Goal: Information Seeking & Learning: Learn about a topic

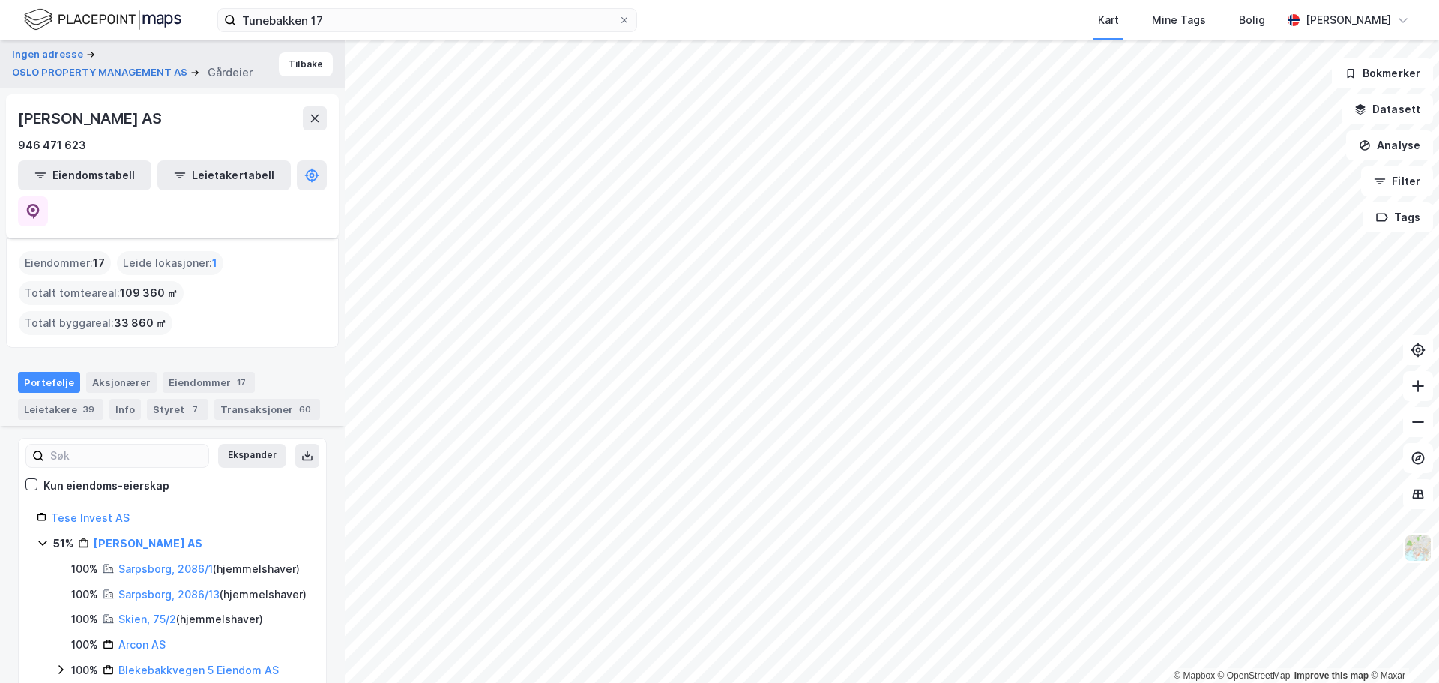
scroll to position [225, 0]
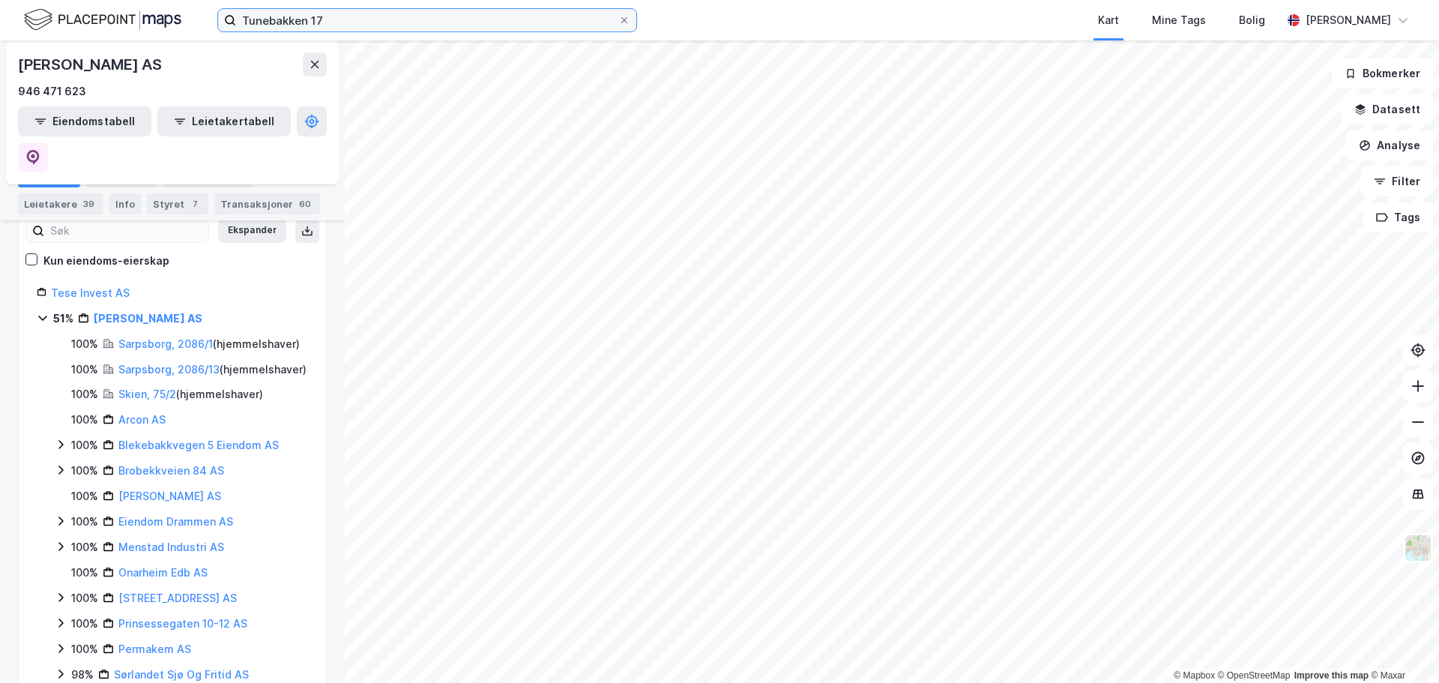
click at [331, 21] on input "Tunebakken 17" at bounding box center [427, 20] width 382 height 22
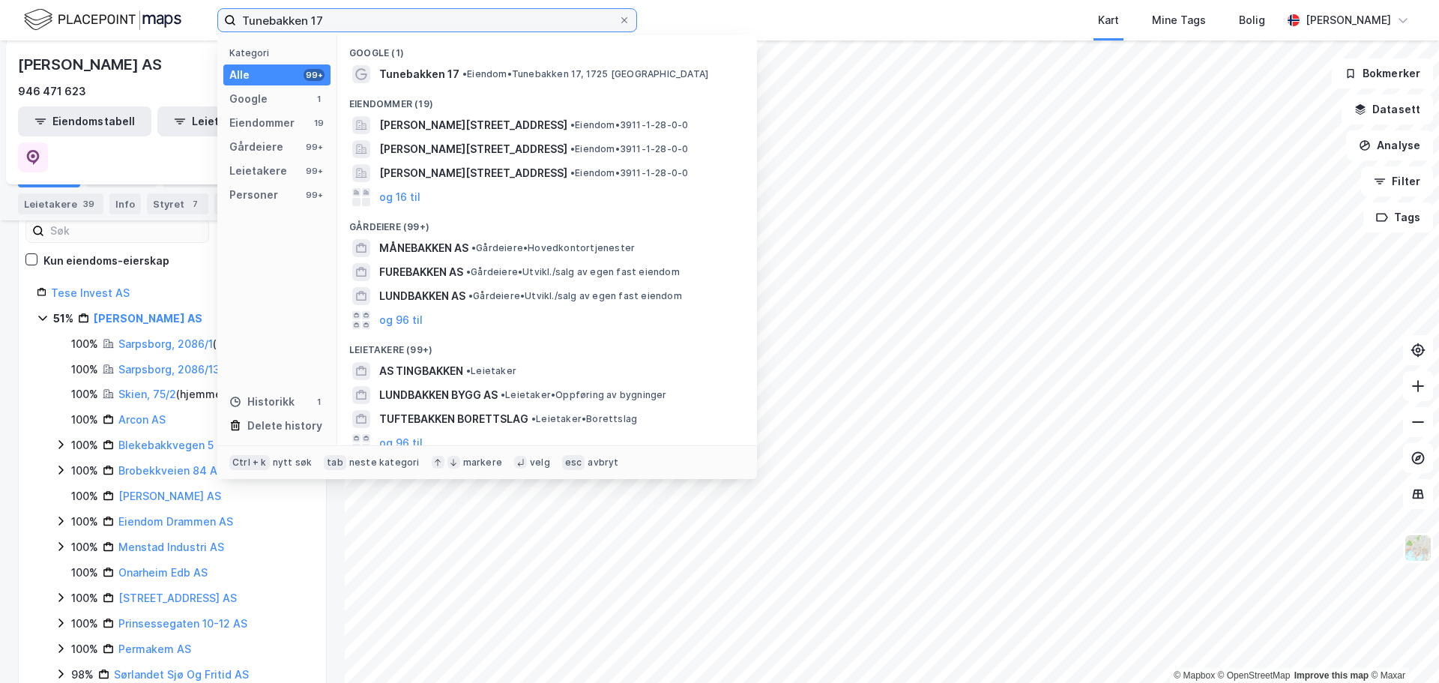
drag, startPoint x: 325, startPoint y: 18, endPoint x: 208, endPoint y: 19, distance: 116.9
click at [208, 19] on div "Tunebakken 17 Kategori Alle 99+ Google 1 Eiendommer 19 Gårdeiere 99+ Leietakere…" at bounding box center [719, 20] width 1439 height 40
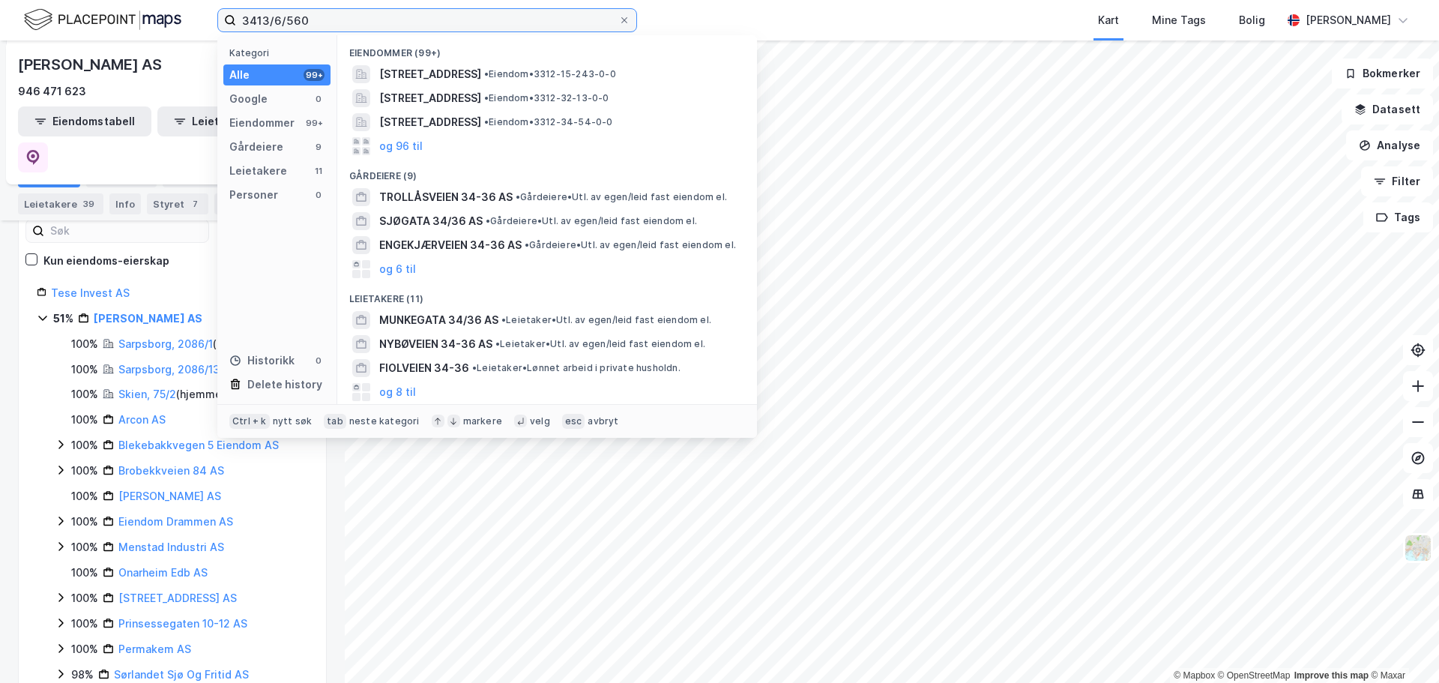
type input "3413/6/560"
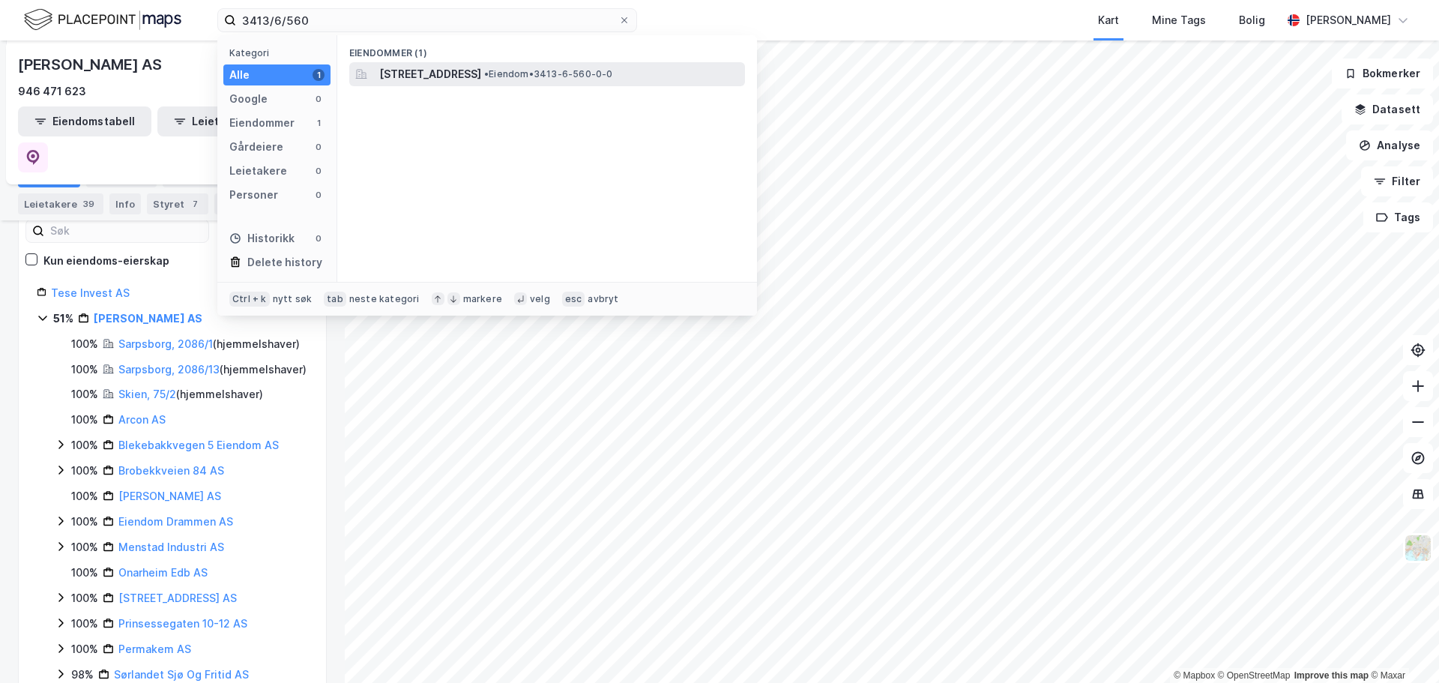
click at [433, 69] on span "[STREET_ADDRESS]" at bounding box center [430, 74] width 102 height 18
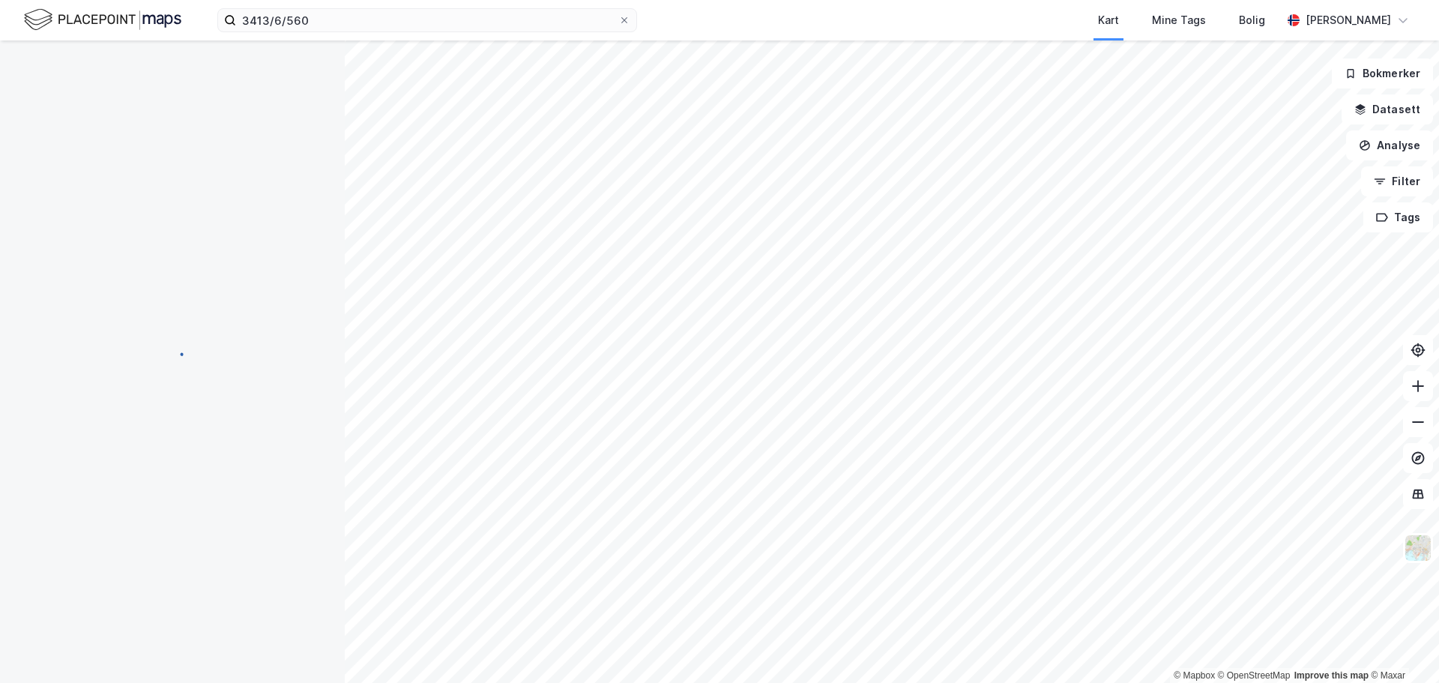
scroll to position [181, 0]
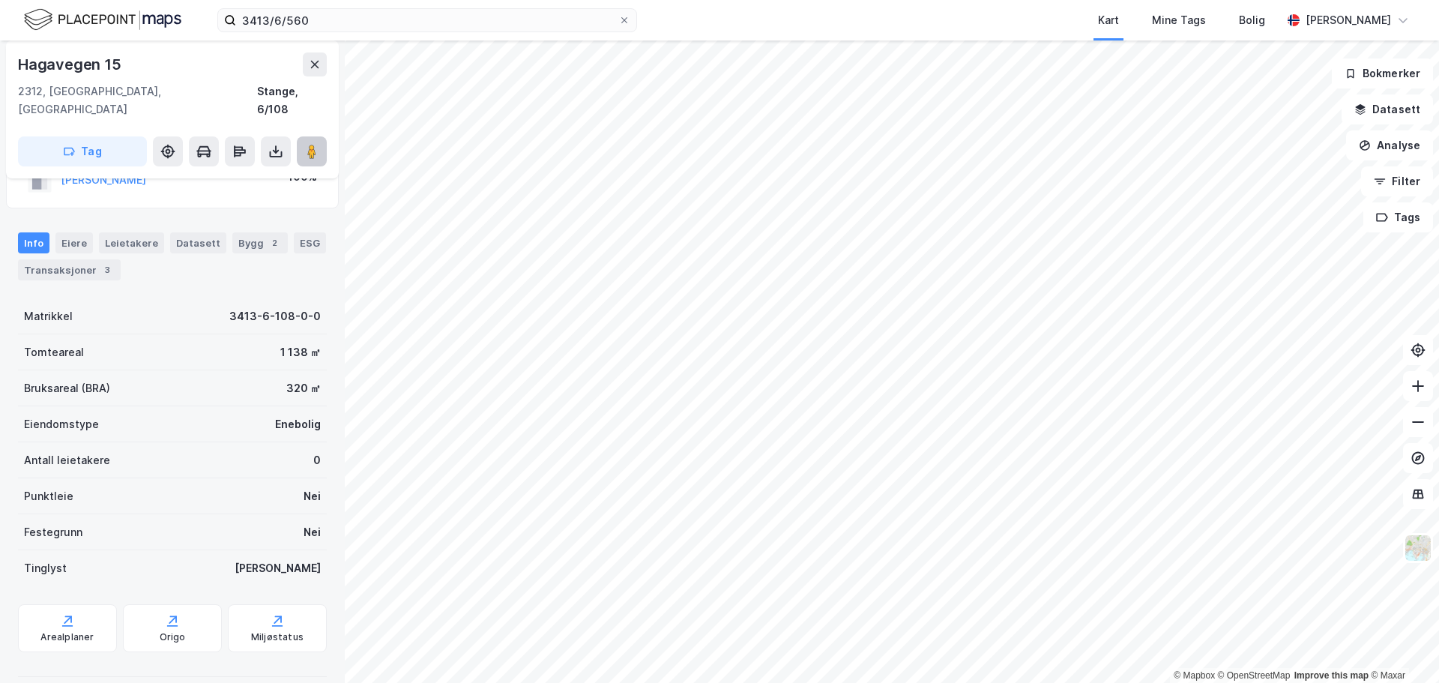
click at [307, 144] on icon at bounding box center [311, 151] width 15 height 15
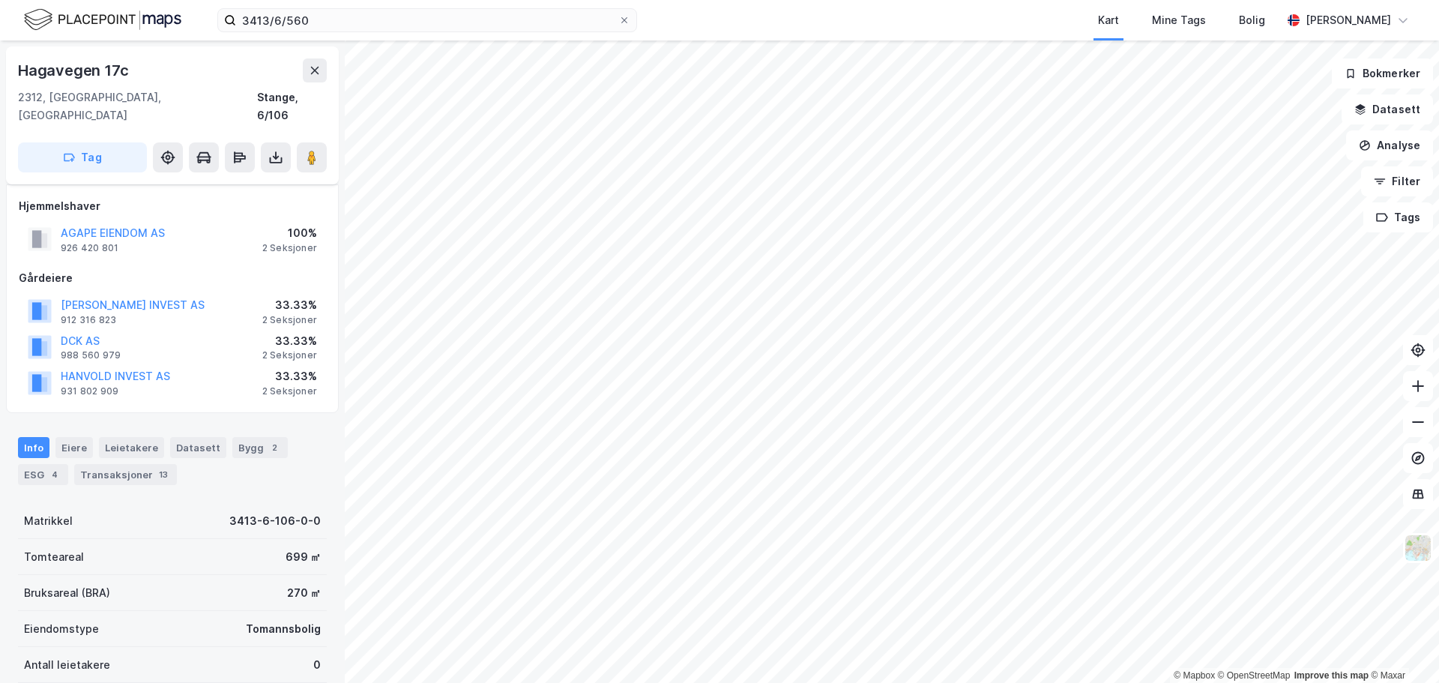
scroll to position [56, 0]
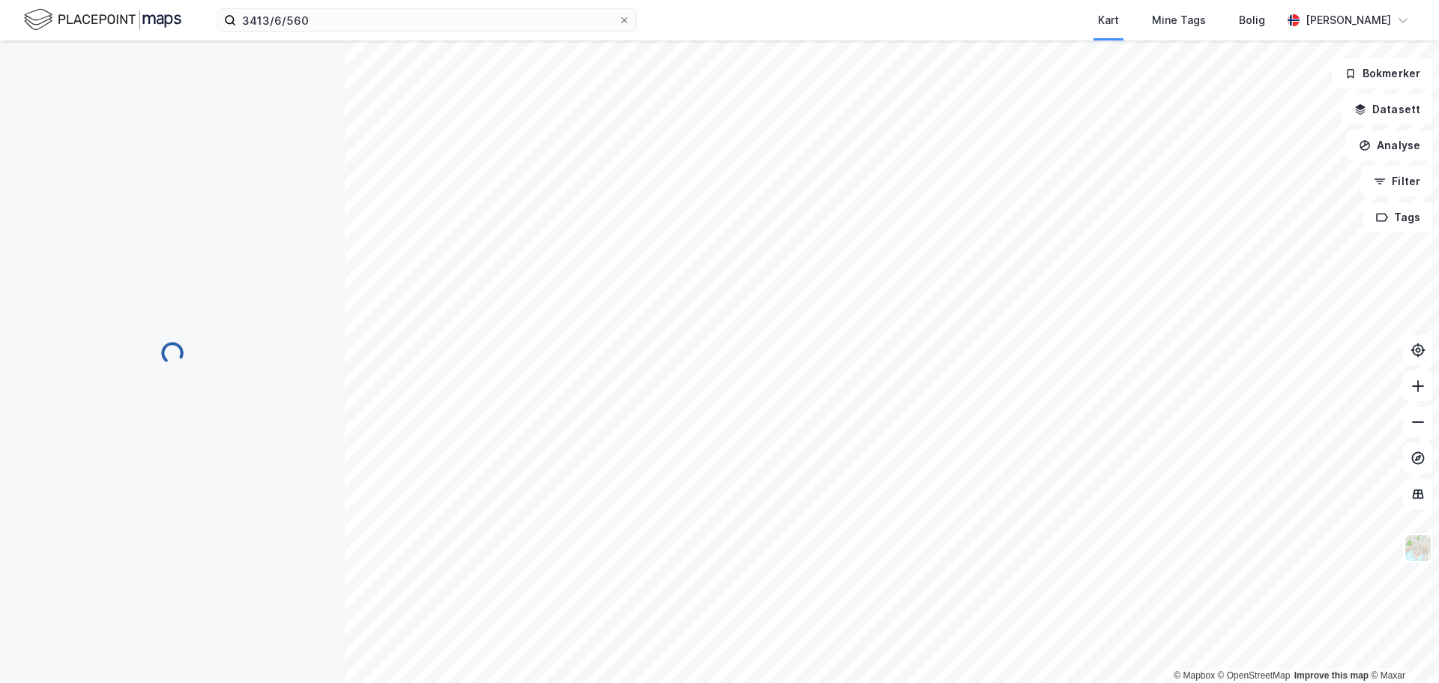
scroll to position [56, 0]
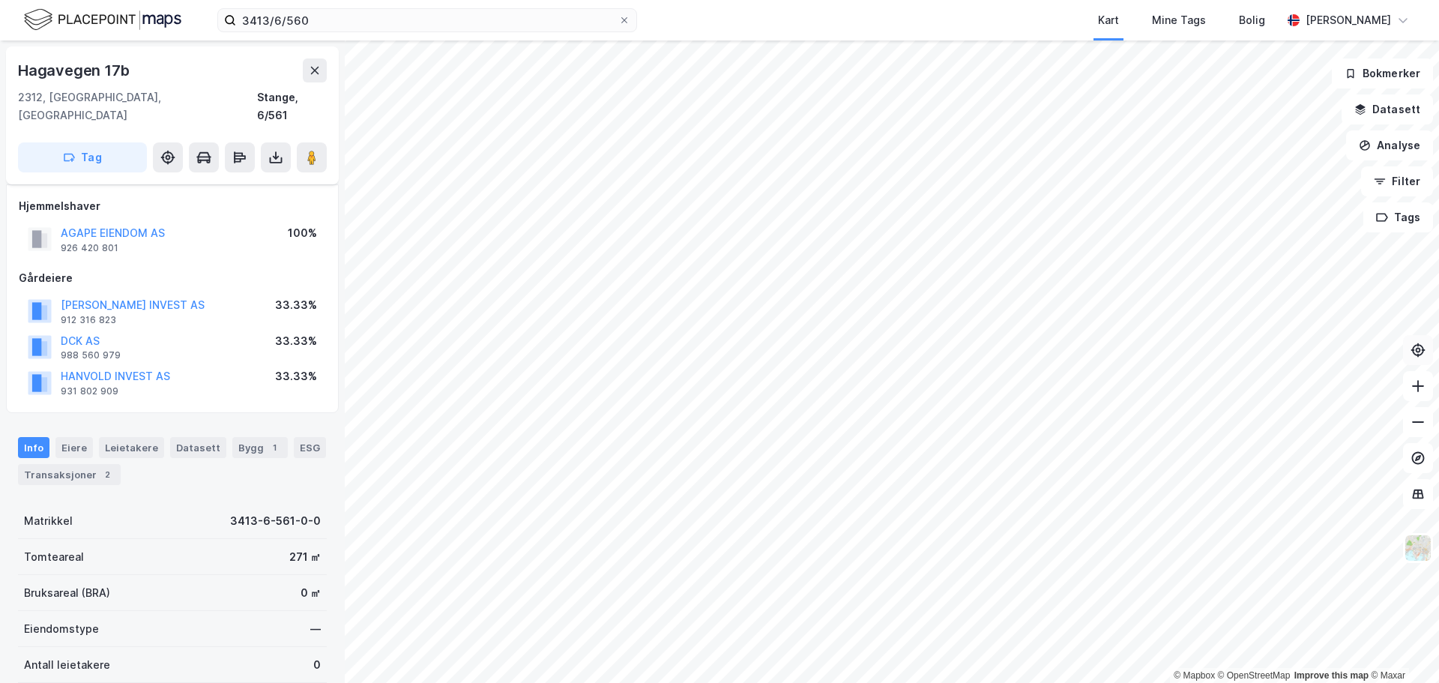
scroll to position [56, 0]
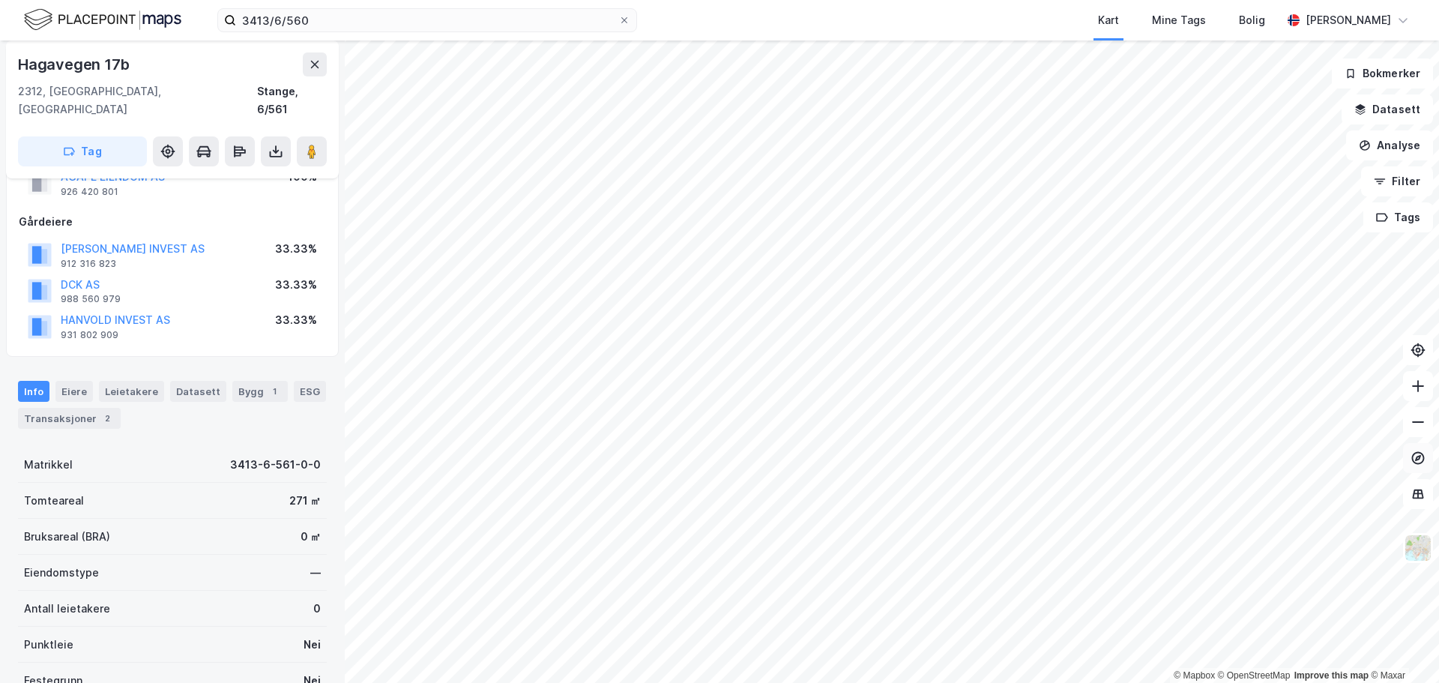
scroll to position [56, 0]
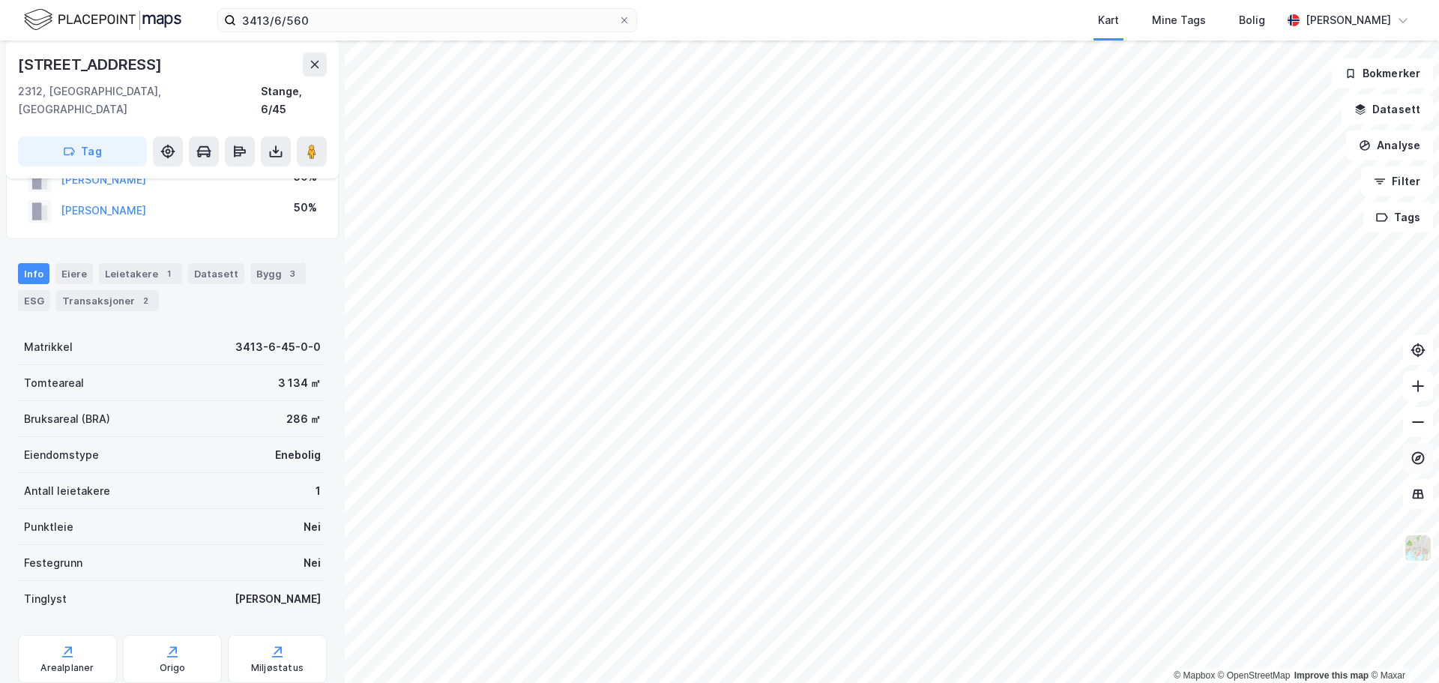
scroll to position [56, 0]
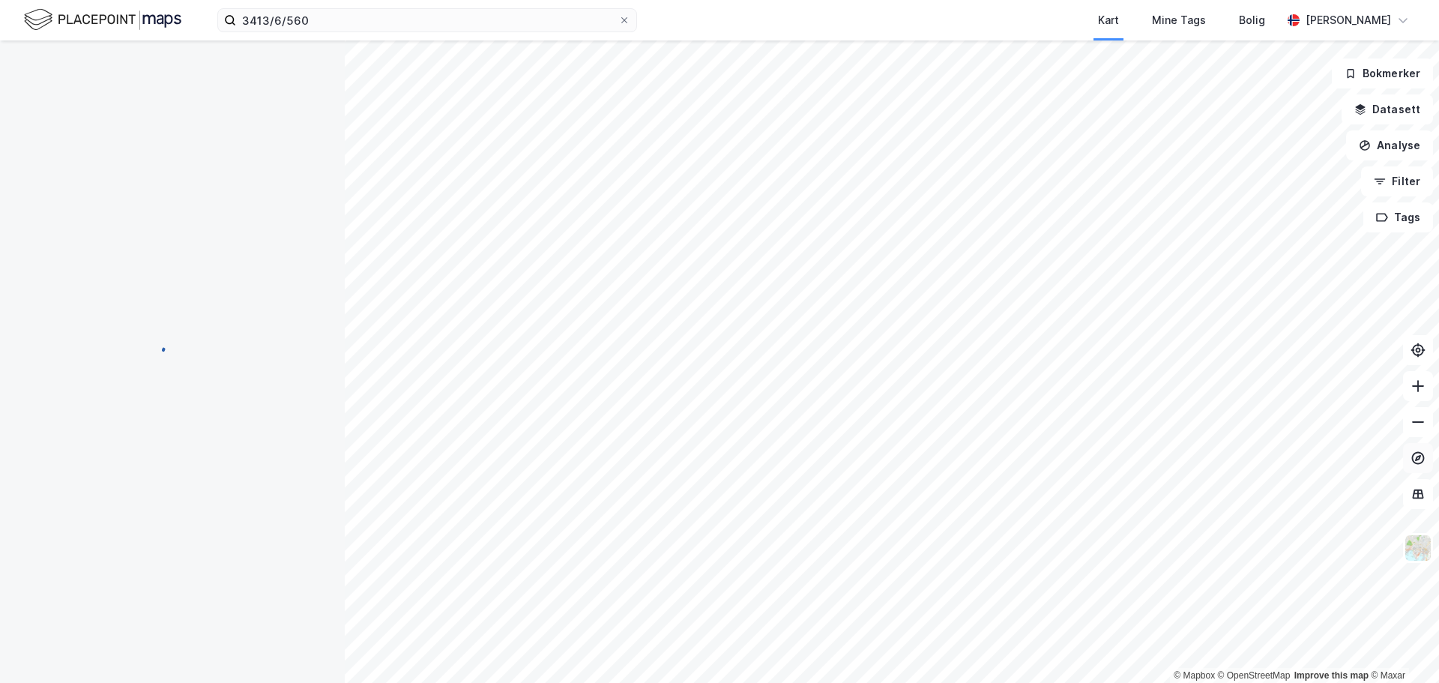
scroll to position [55, 0]
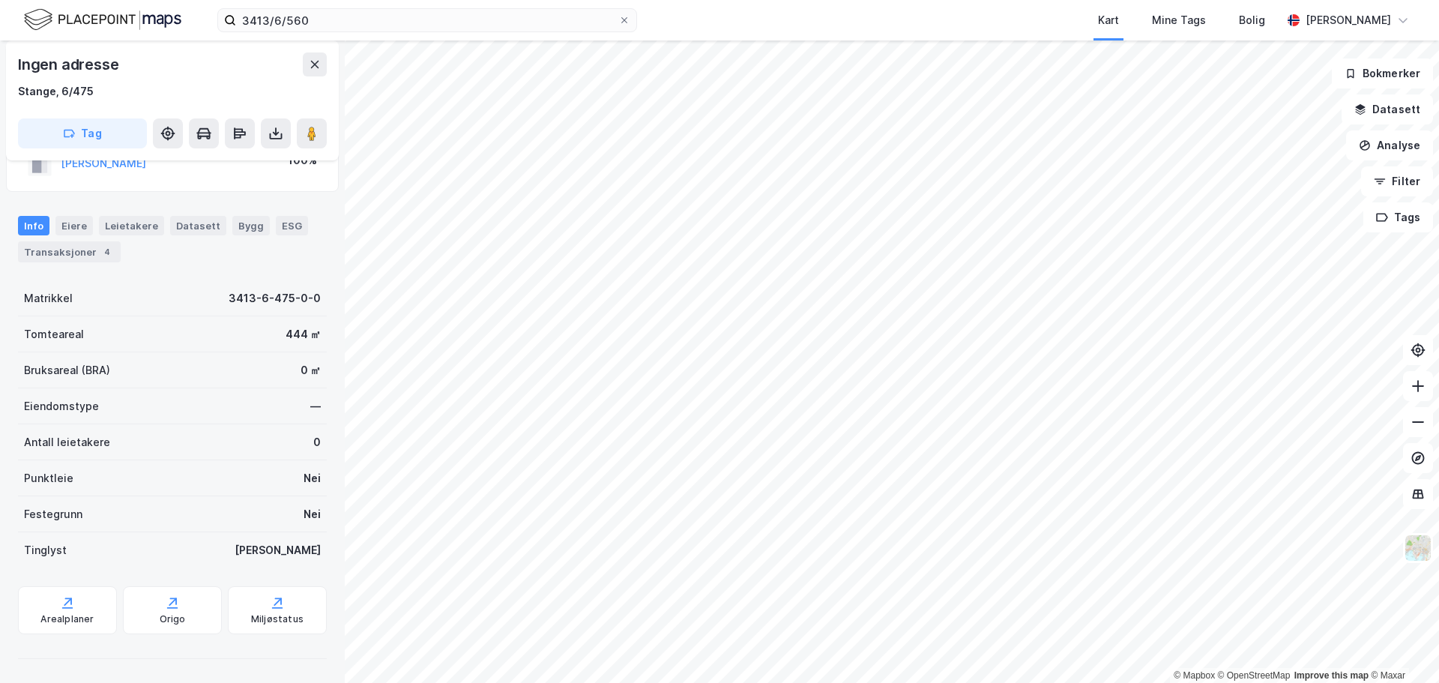
click at [676, 682] on html "3413/6/560 Kart Mine Tags Bolig [PERSON_NAME] © Mapbox © OpenStreetMap Improve …" at bounding box center [719, 341] width 1439 height 683
click at [596, 682] on html "3413/6/560 Kart Mine Tags Bolig [PERSON_NAME] © Mapbox © OpenStreetMap Improve …" at bounding box center [719, 341] width 1439 height 683
click at [72, 615] on div "Arealplaner" at bounding box center [66, 619] width 53 height 12
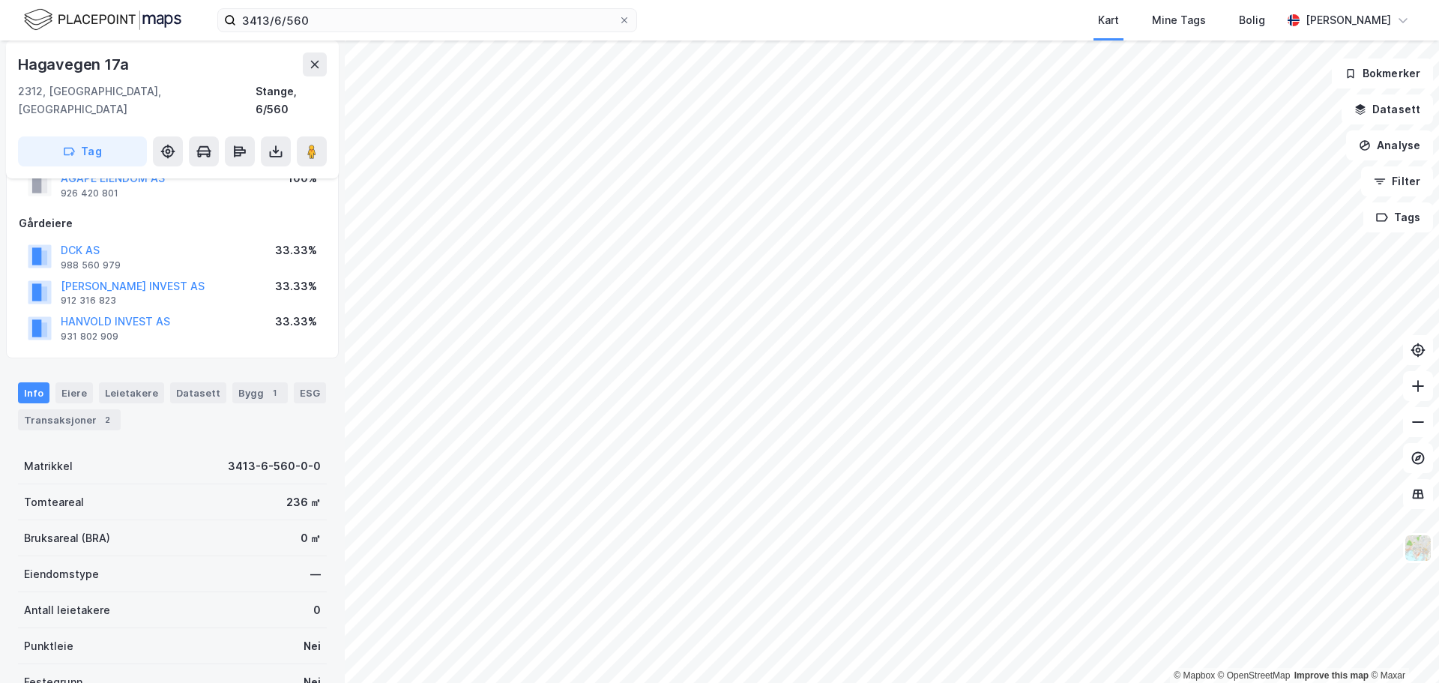
scroll to position [205, 0]
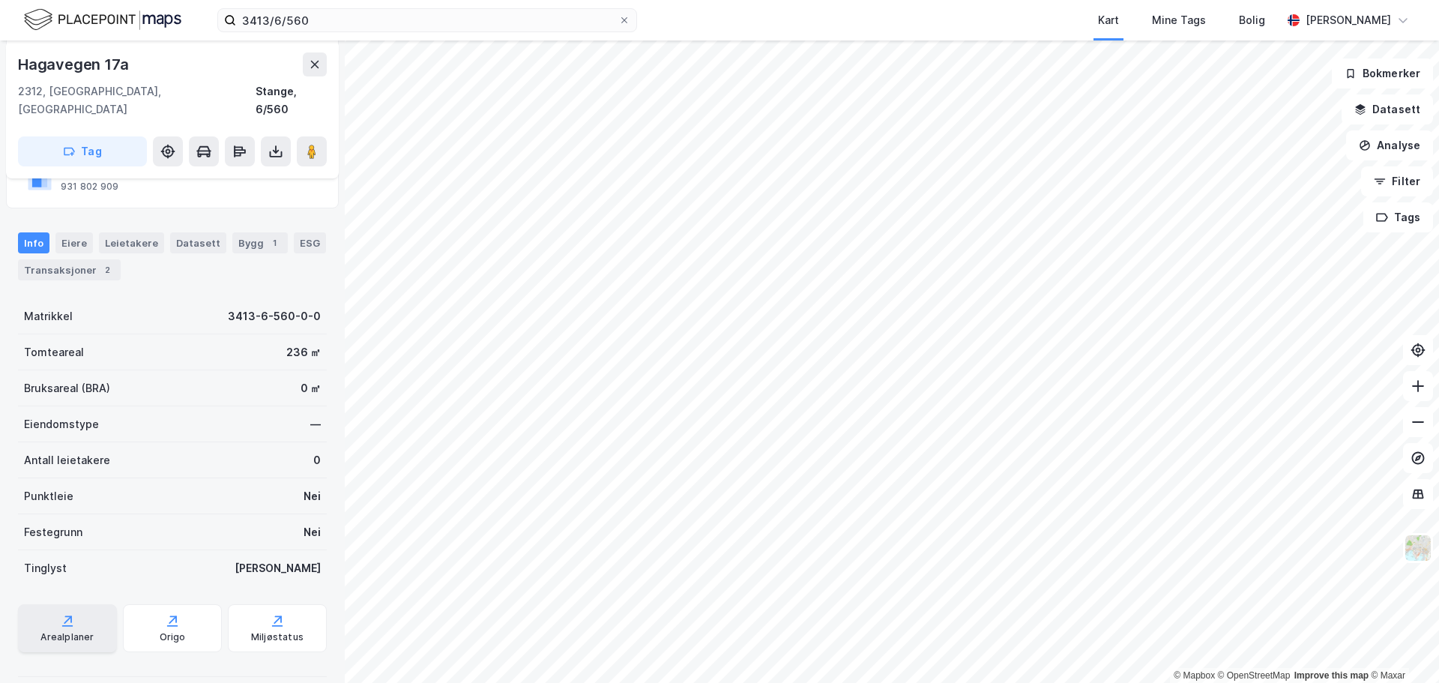
click at [67, 631] on div "Arealplaner" at bounding box center [66, 637] width 53 height 12
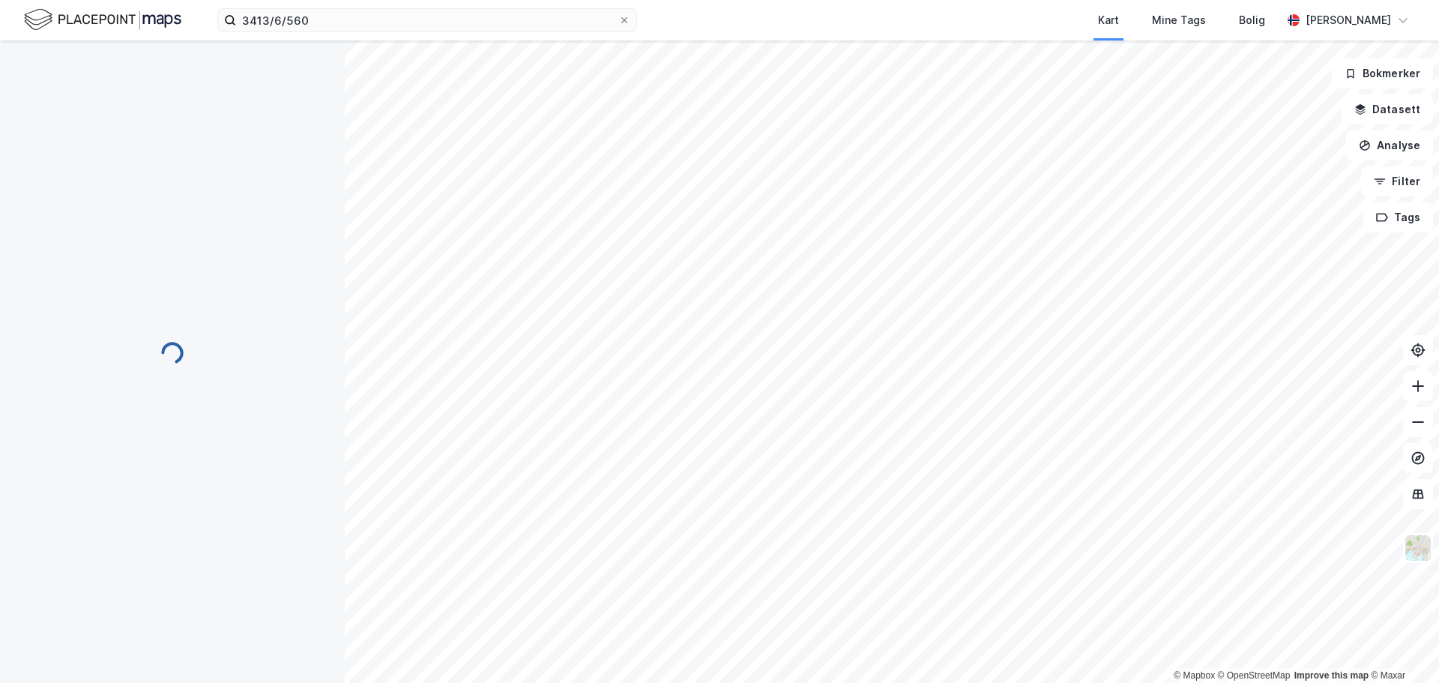
scroll to position [205, 0]
